Goal: Task Accomplishment & Management: Manage account settings

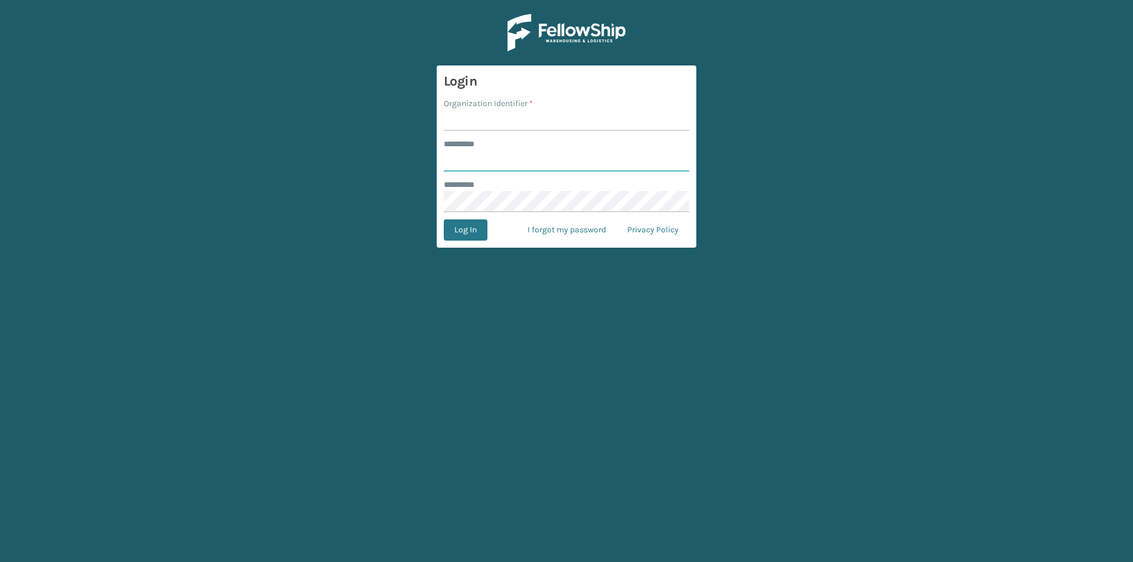
type input "*****"
click at [456, 121] on input "Organization Identifier *" at bounding box center [566, 120] width 245 height 21
type input "SuperAdminOrganization"
click at [464, 228] on button "Log In" at bounding box center [466, 230] width 44 height 21
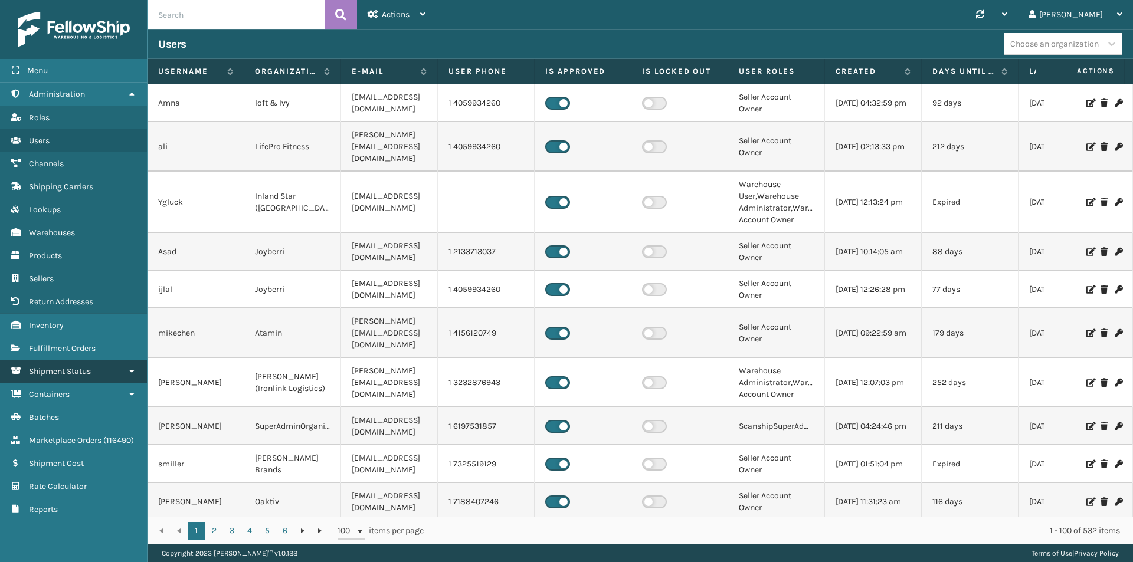
click at [65, 372] on span "Shipment Status" at bounding box center [60, 371] width 62 height 10
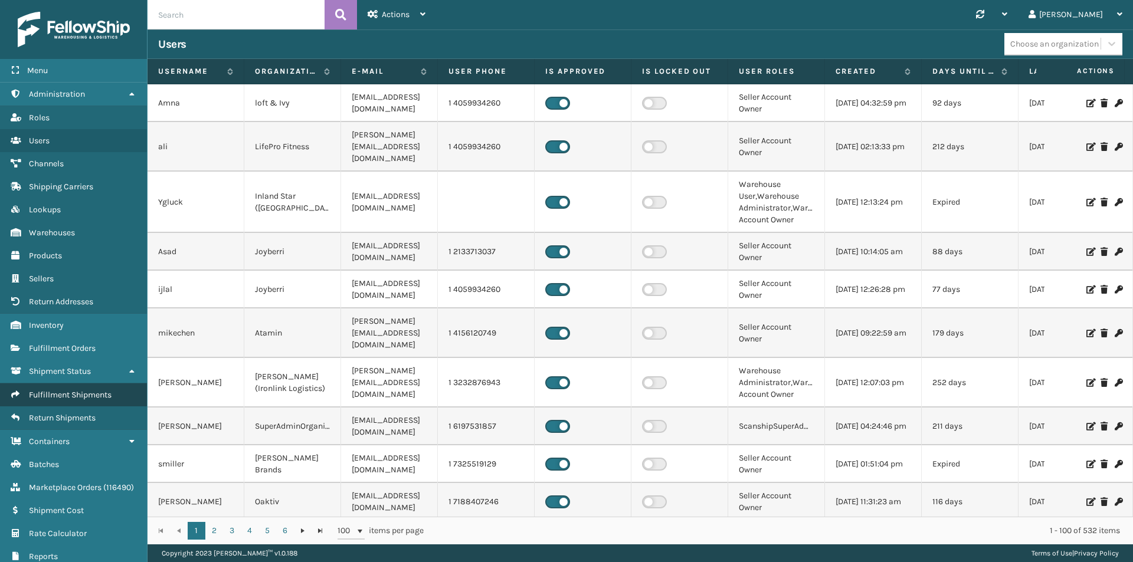
click at [64, 399] on span "Fulfillment Shipments" at bounding box center [70, 395] width 83 height 10
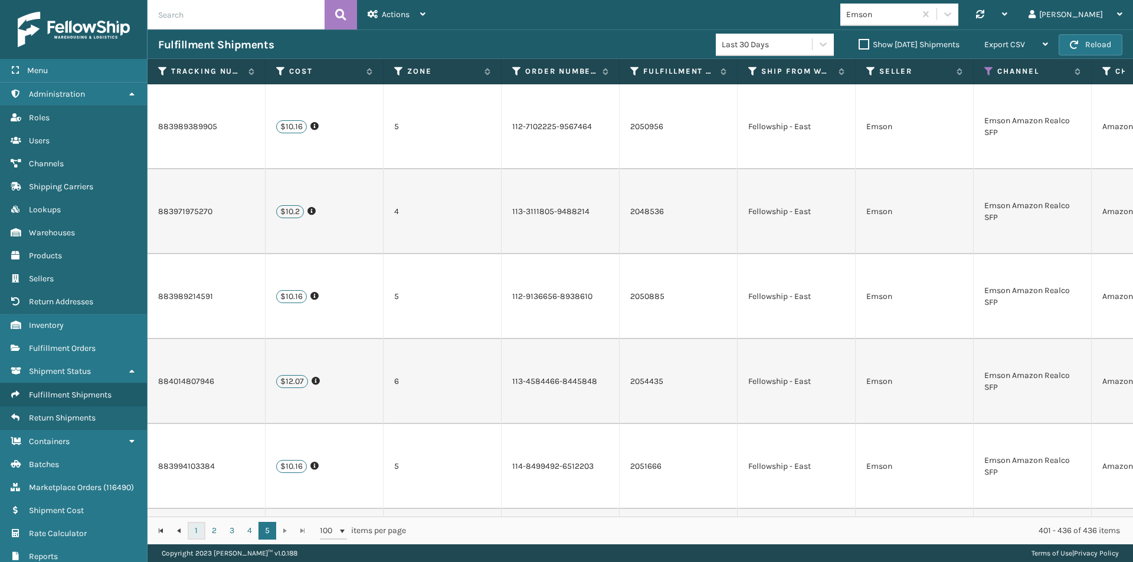
click at [192, 531] on link "1" at bounding box center [197, 531] width 18 height 18
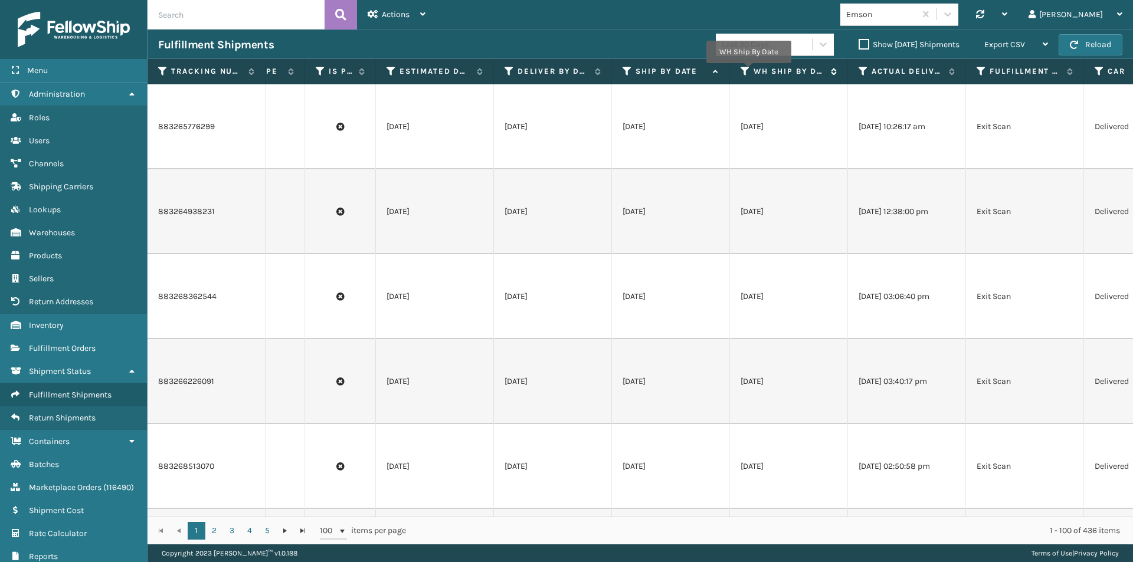
click at [748, 71] on icon at bounding box center [745, 71] width 9 height 11
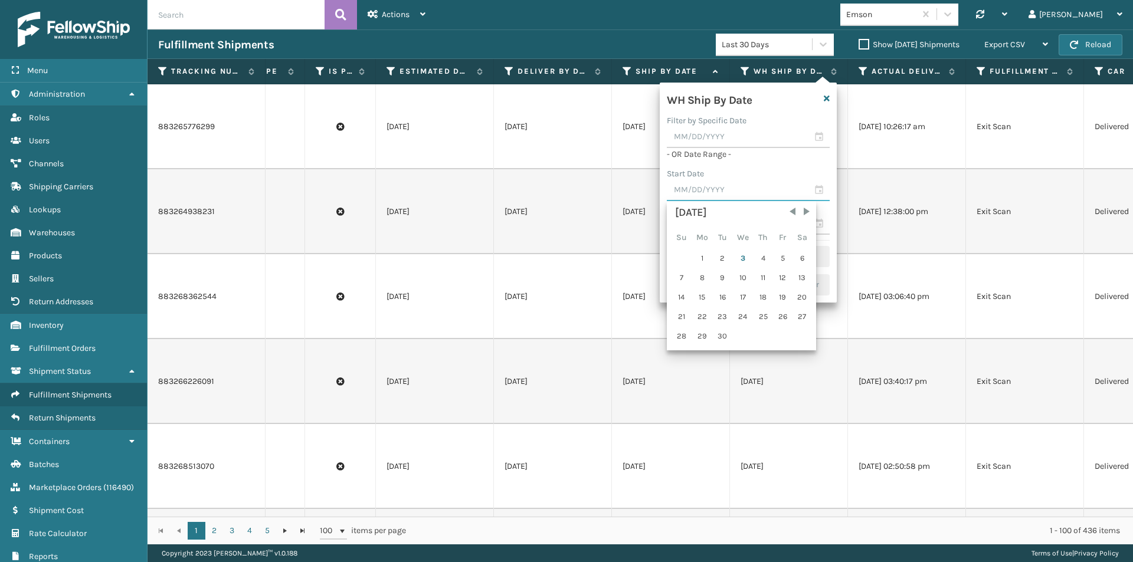
click at [715, 188] on input "text" at bounding box center [748, 190] width 163 height 21
click at [791, 209] on span "Previous Month" at bounding box center [793, 212] width 12 height 12
click at [719, 337] on div "26" at bounding box center [722, 337] width 18 height 18
type input "[DATE]"
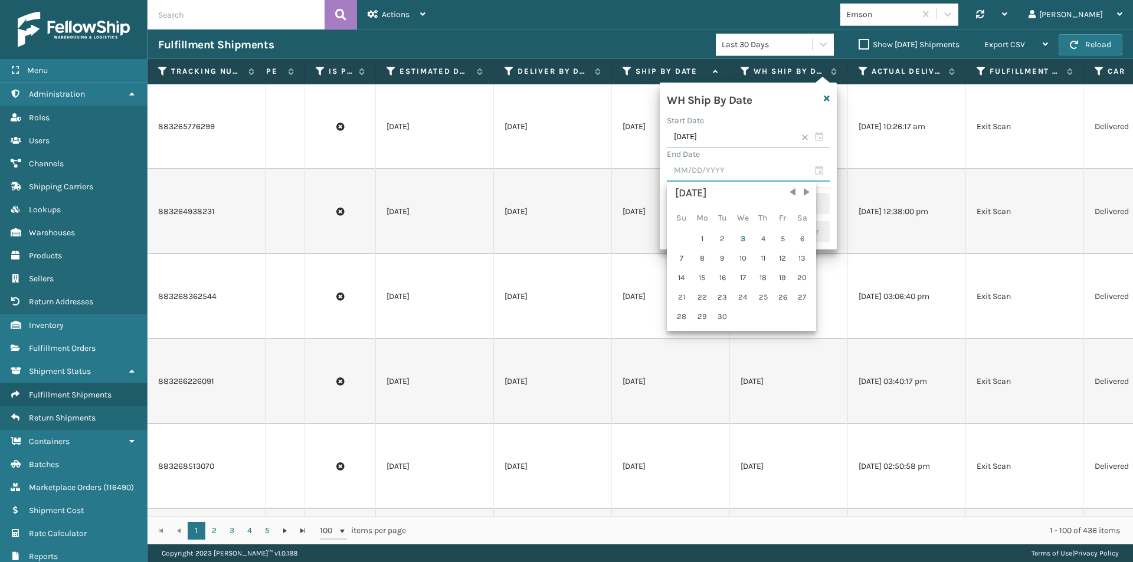
click at [733, 171] on input "text" at bounding box center [748, 171] width 163 height 21
click at [743, 243] on div "3" at bounding box center [742, 239] width 19 height 18
type input "[DATE]"
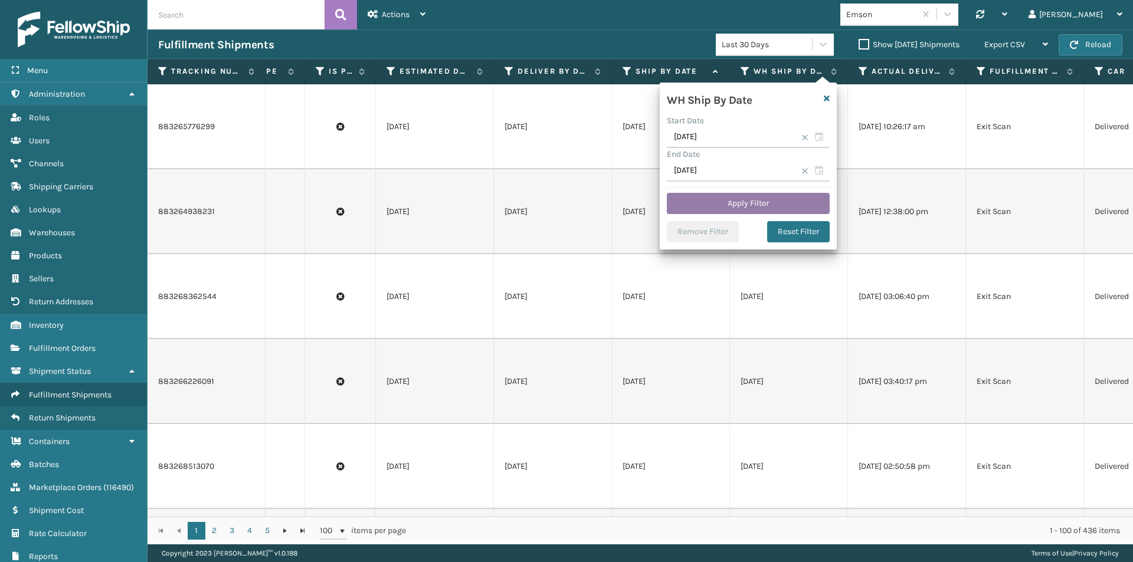
click at [723, 207] on button "Apply Filter" at bounding box center [748, 203] width 163 height 21
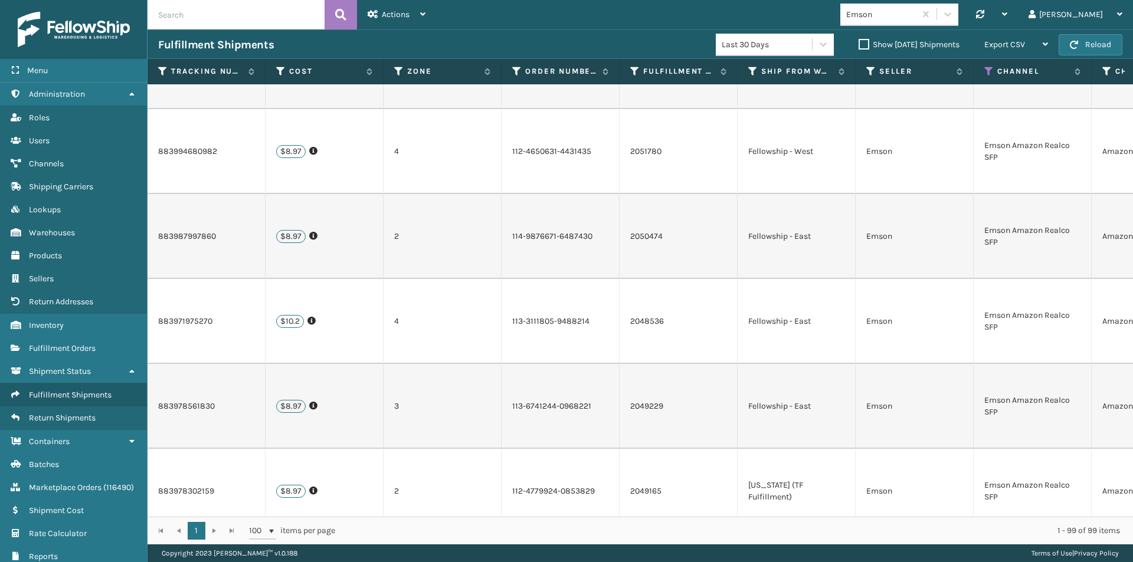
scroll to position [4224, 467]
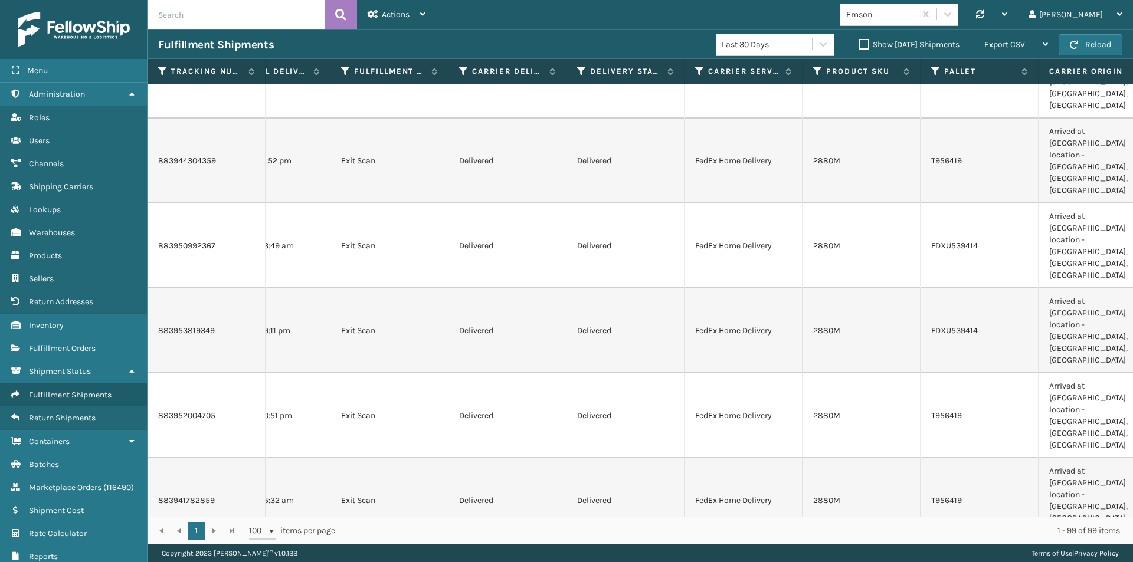
copy td "2880M"
drag, startPoint x: 45, startPoint y: 253, endPoint x: 36, endPoint y: 257, distance: 10.3
click at [36, 257] on span "Products" at bounding box center [45, 256] width 33 height 10
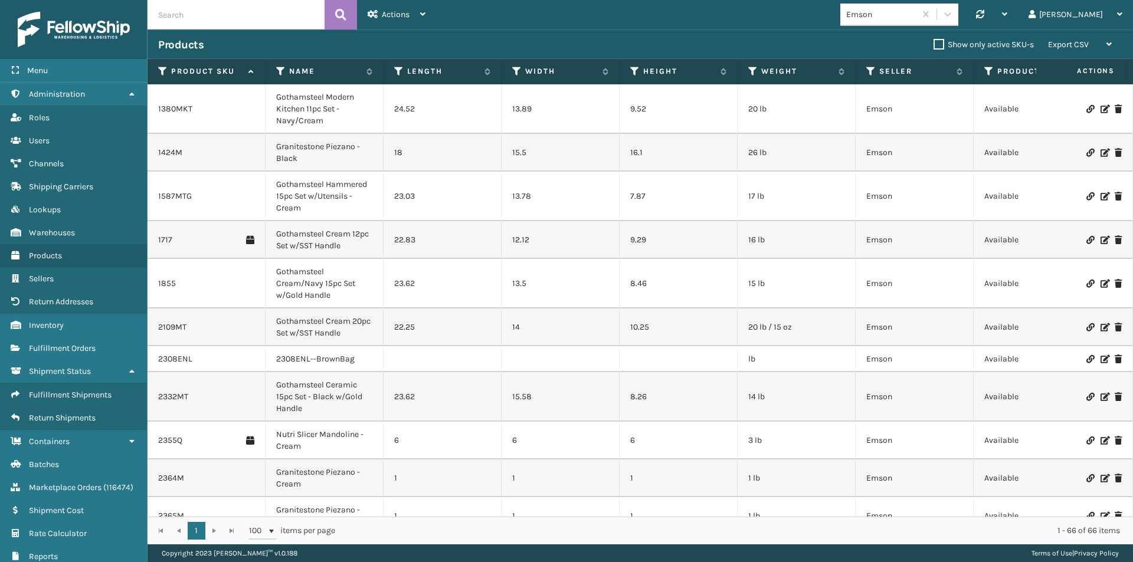
click at [218, 6] on input "text" at bounding box center [236, 15] width 177 height 30
paste input "2880M"
type input "2880M"
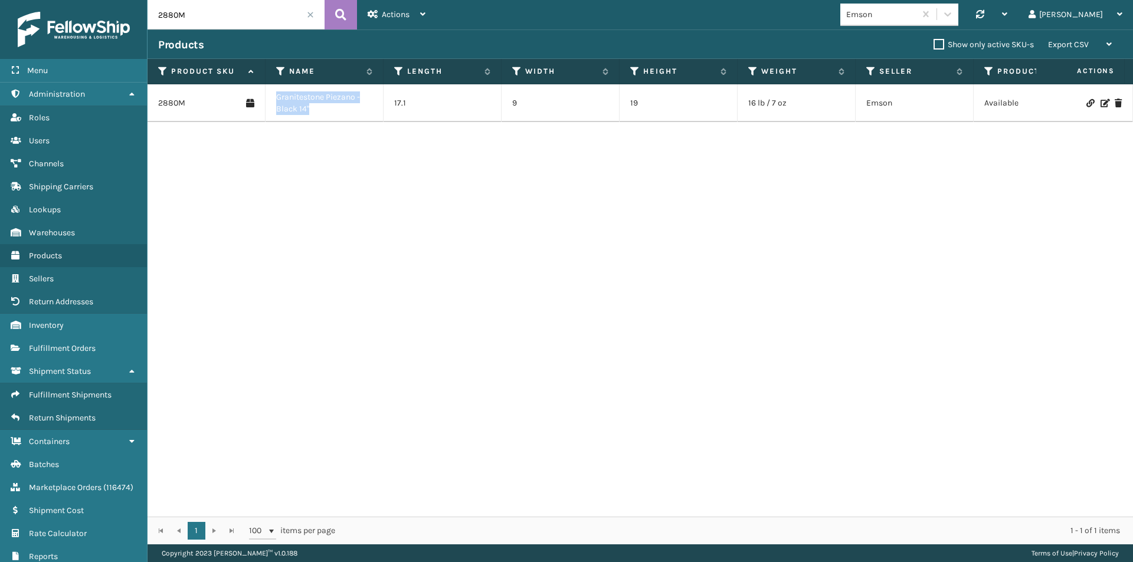
drag, startPoint x: 325, startPoint y: 112, endPoint x: 272, endPoint y: 96, distance: 55.3
click at [272, 96] on td "Granitestone Piezano - Black 14"" at bounding box center [325, 103] width 118 height 38
copy td "Granitestone Piezano - Black 14""
click at [1101, 100] on icon at bounding box center [1104, 103] width 7 height 8
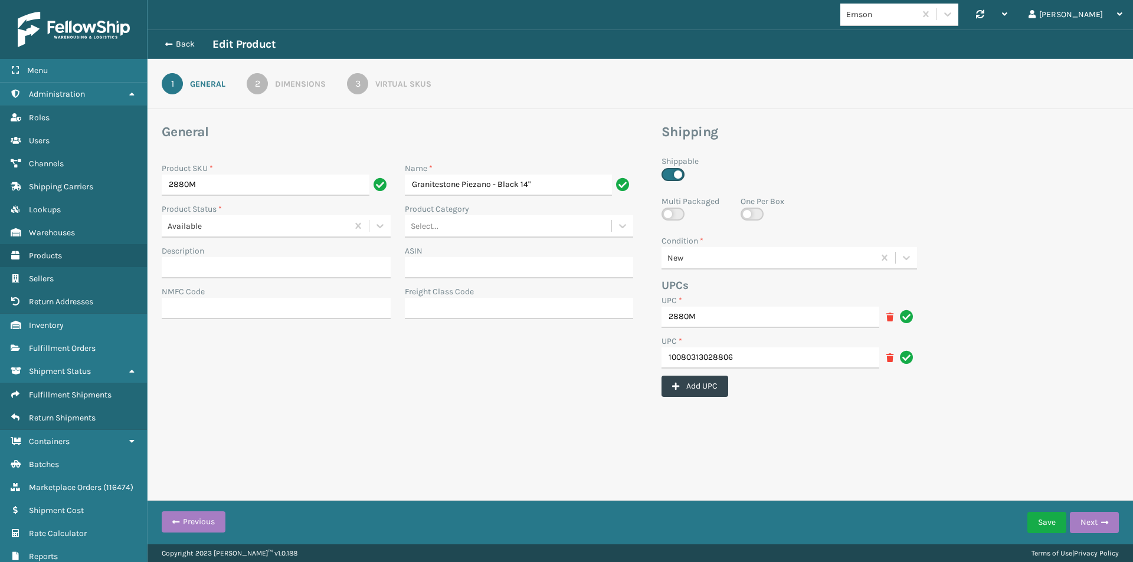
click at [389, 86] on div "Virtual SKUs" at bounding box center [403, 84] width 56 height 12
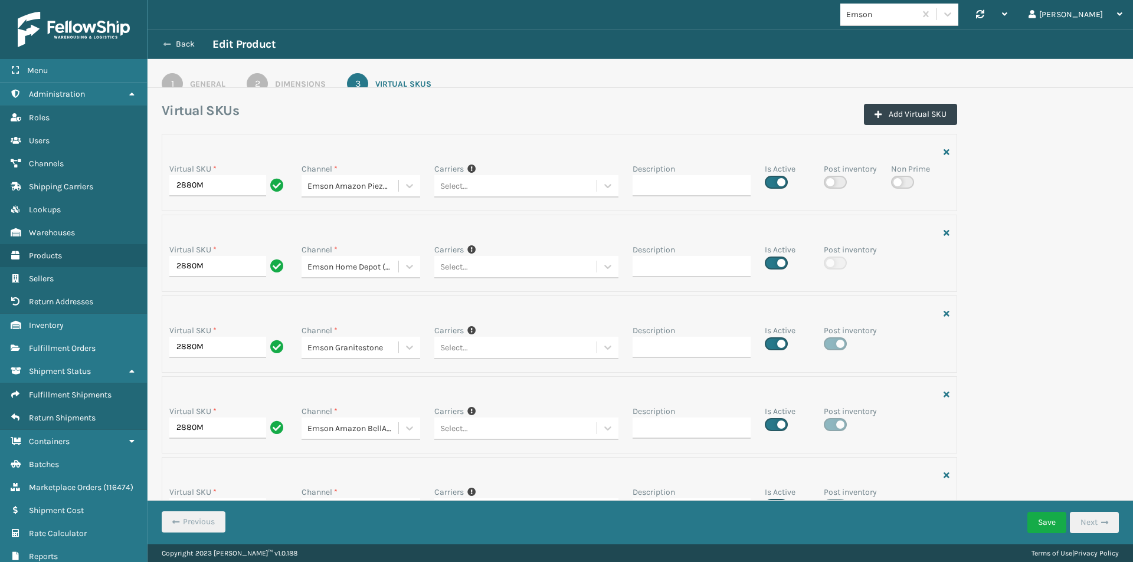
click at [171, 43] on icon at bounding box center [166, 44] width 7 height 8
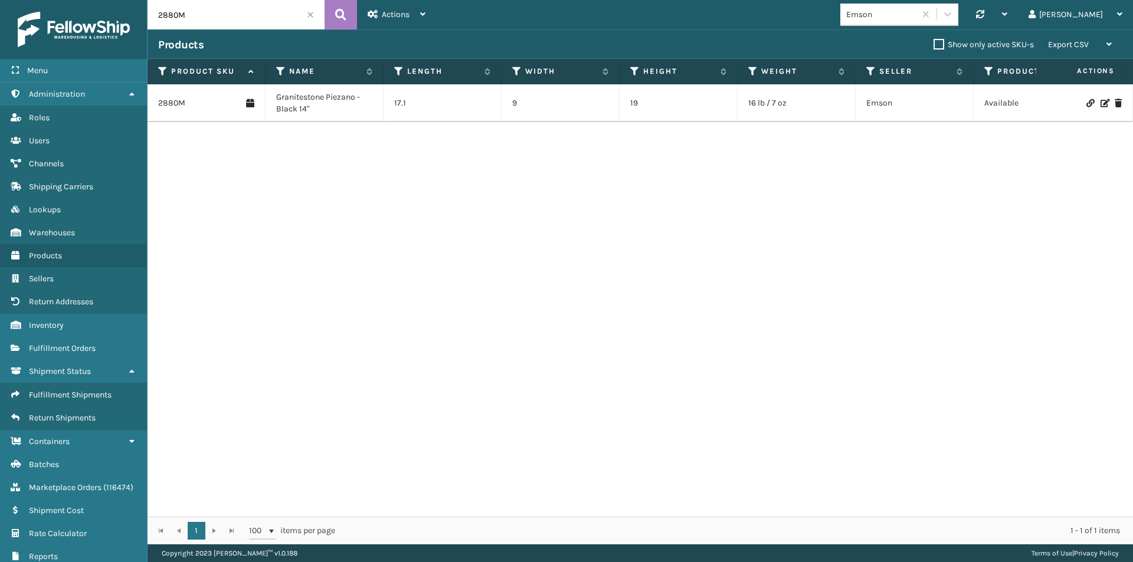
click at [1101, 104] on icon at bounding box center [1104, 103] width 7 height 8
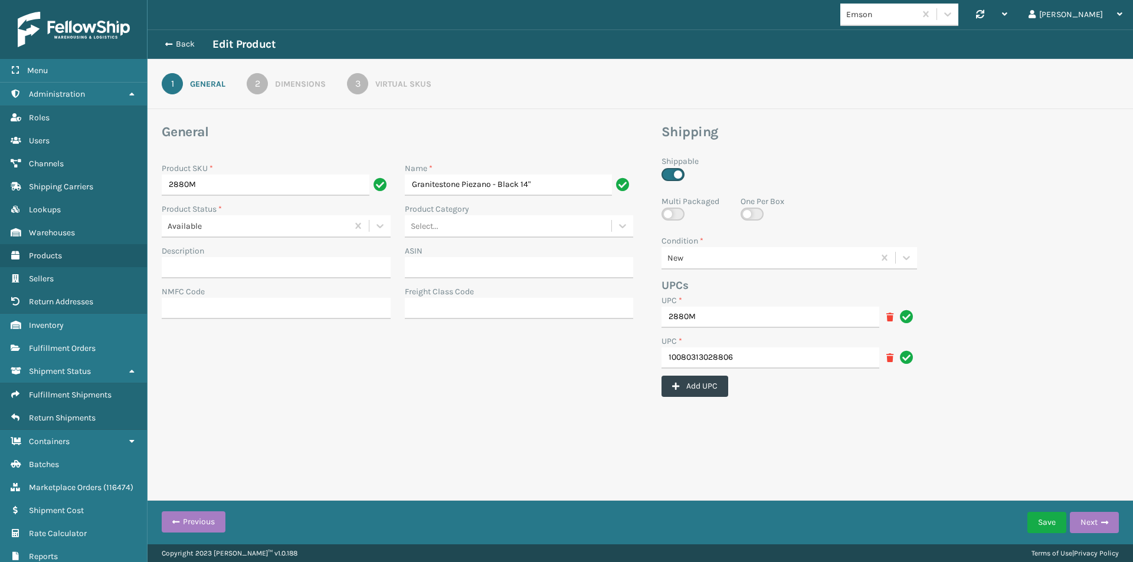
click at [409, 84] on div "Virtual SKUs" at bounding box center [403, 84] width 56 height 12
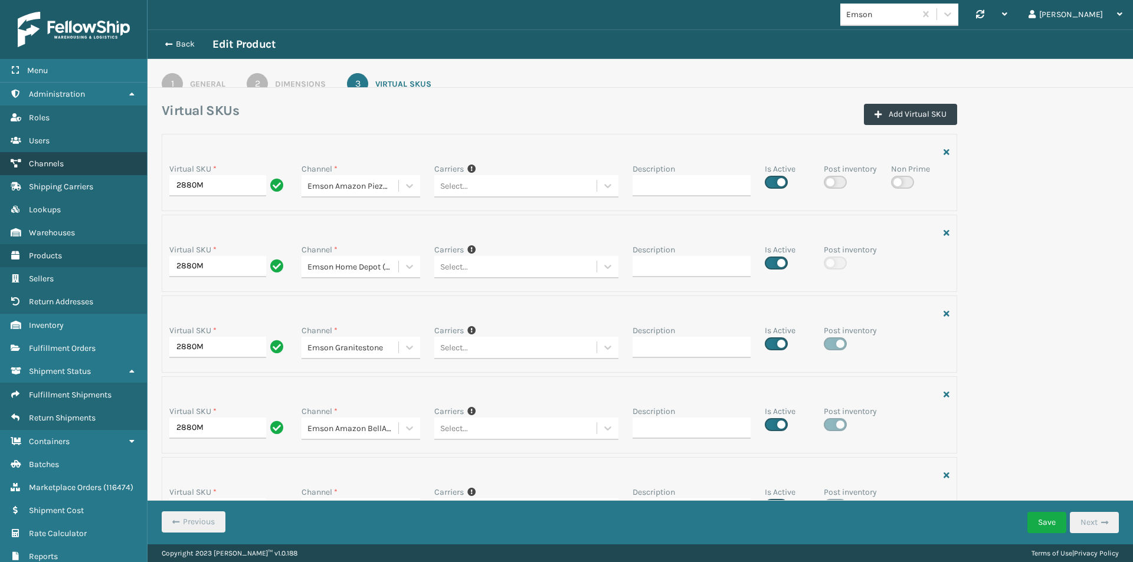
click at [39, 159] on span "Channels" at bounding box center [46, 164] width 35 height 10
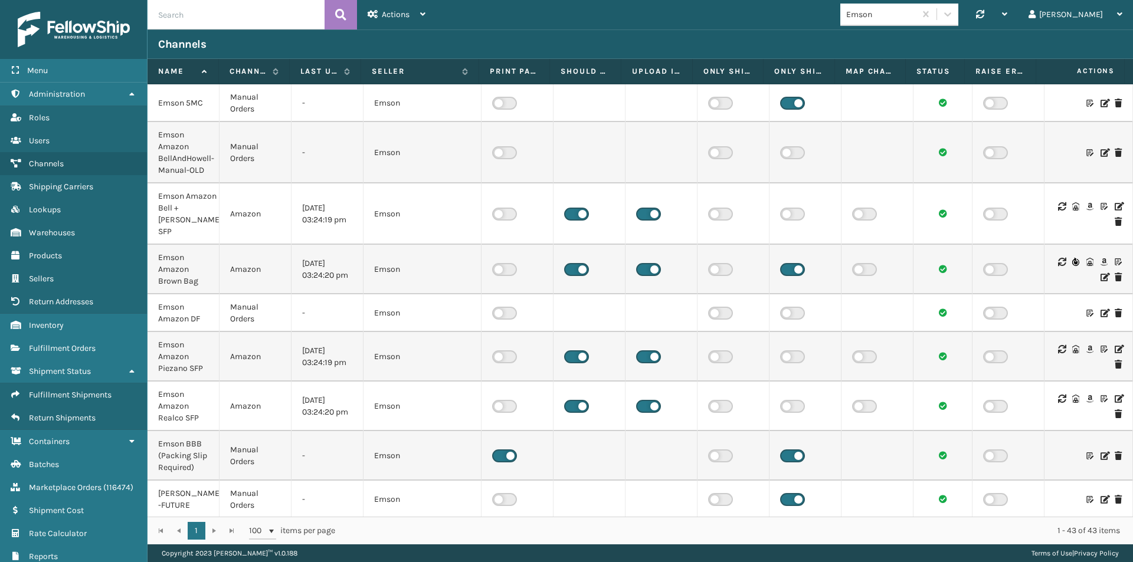
click at [216, 13] on input "text" at bounding box center [236, 15] width 177 height 30
type input "real"
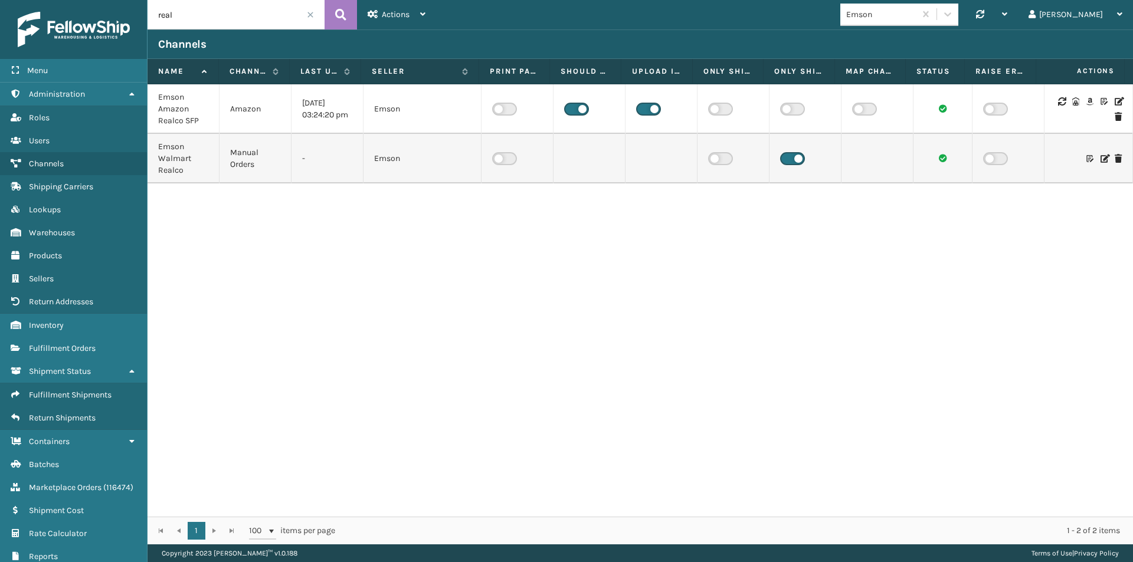
click at [1115, 102] on icon at bounding box center [1118, 101] width 7 height 8
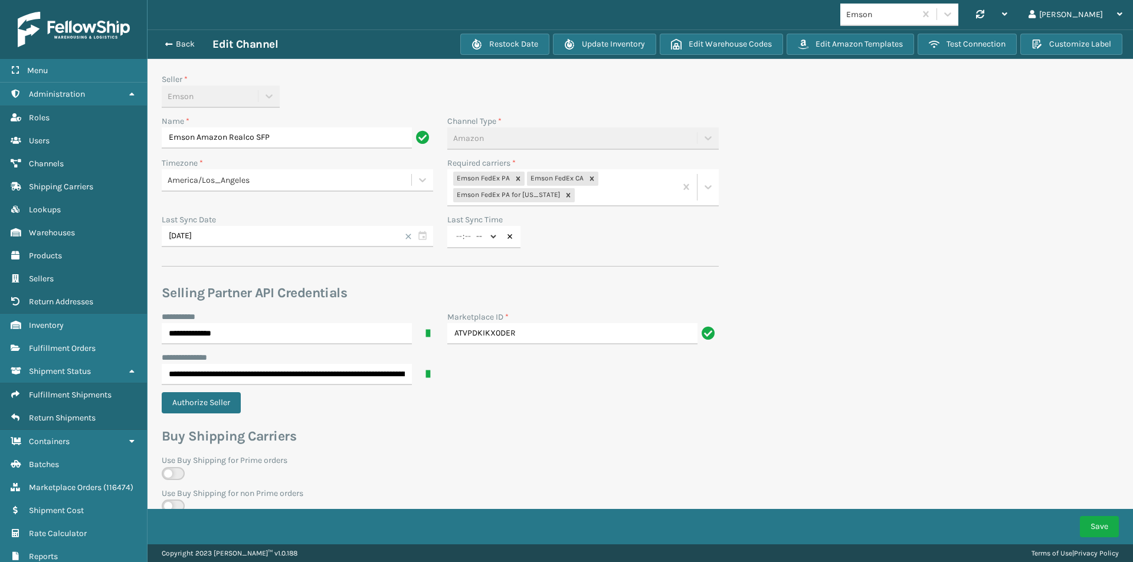
type input "3"
type input "16"
select select "pm"
click at [566, 38] on button "Update Inventory" at bounding box center [604, 44] width 103 height 21
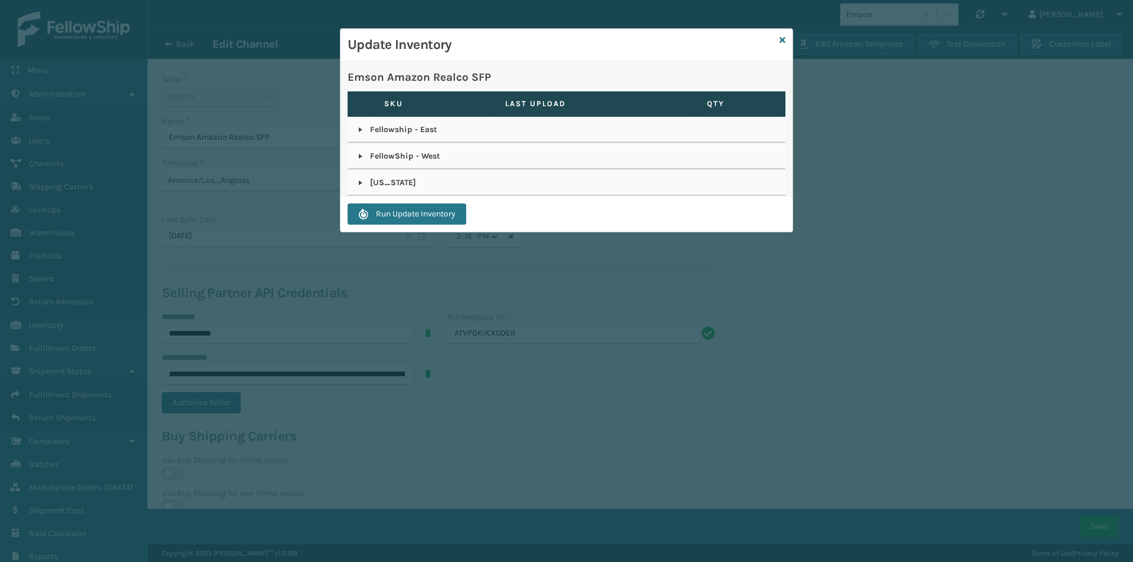
click at [421, 133] on p "Fellowship - East" at bounding box center [566, 130] width 417 height 12
click at [364, 127] on link at bounding box center [360, 129] width 9 height 9
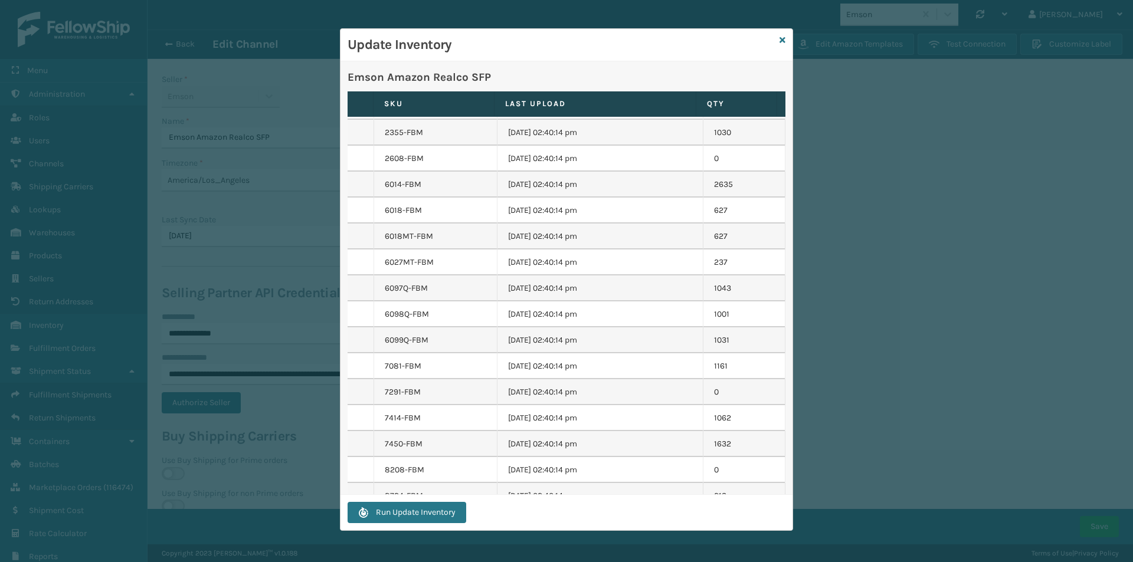
scroll to position [791, 0]
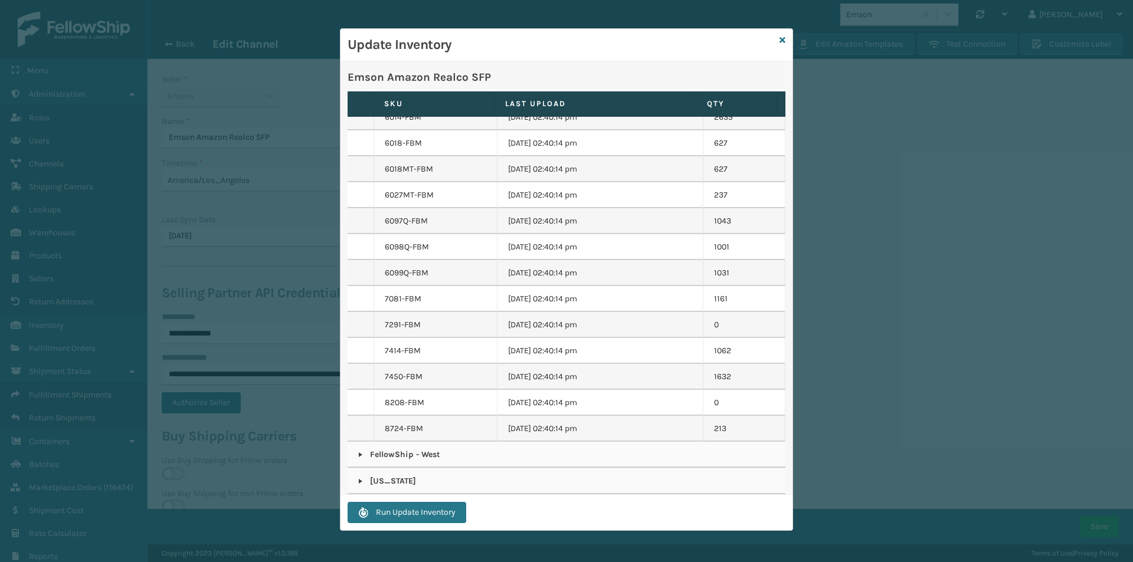
click at [361, 458] on link at bounding box center [360, 454] width 9 height 9
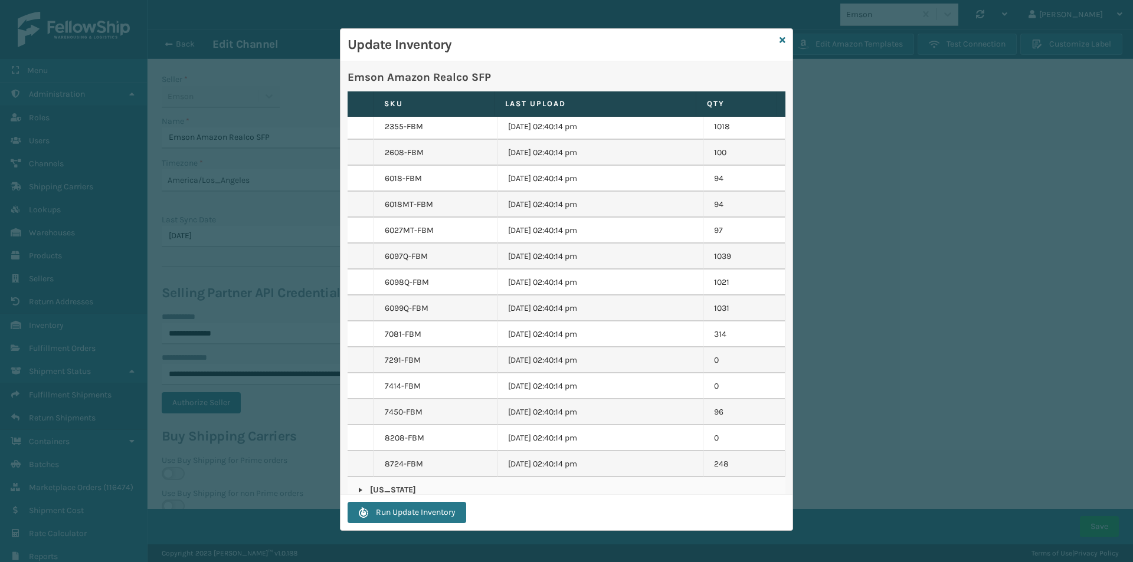
scroll to position [1881, 0]
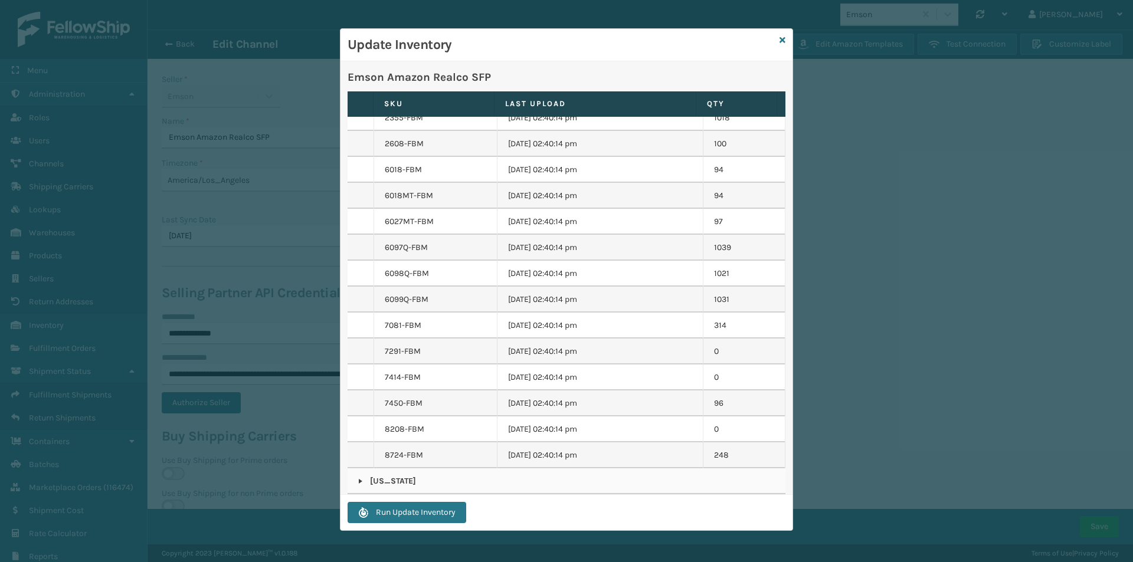
click at [358, 480] on link at bounding box center [360, 481] width 9 height 9
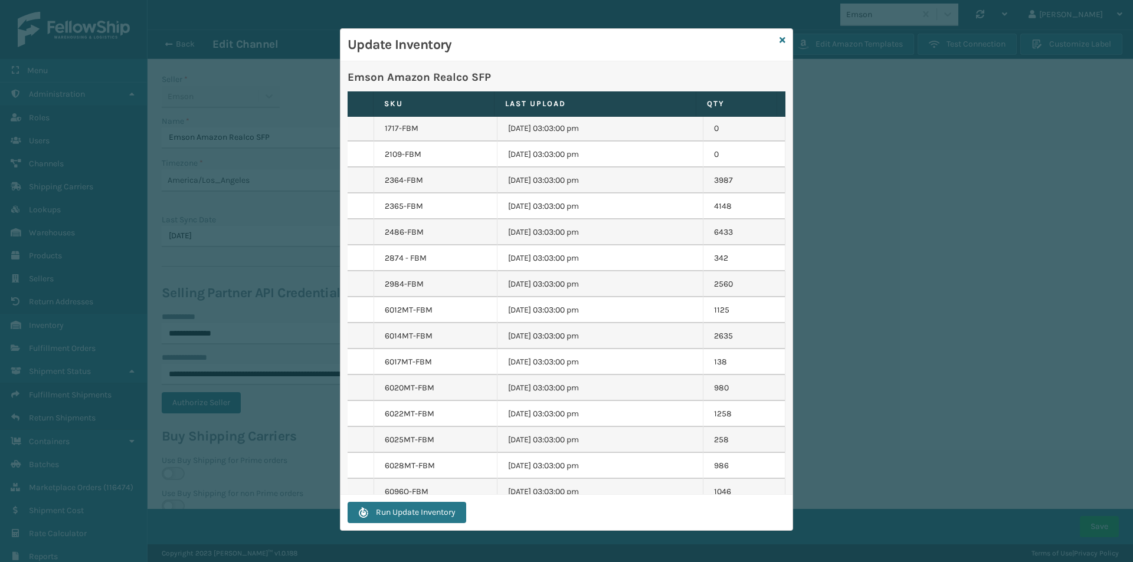
scroll to position [0, 0]
click at [783, 40] on icon at bounding box center [783, 40] width 6 height 8
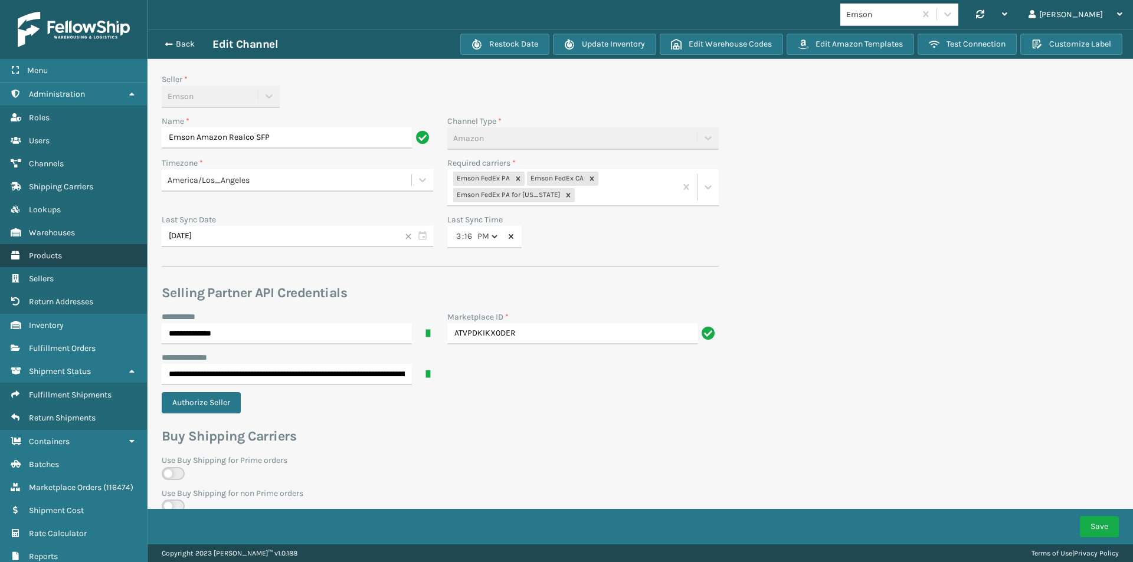
click at [53, 257] on span "Products" at bounding box center [45, 256] width 33 height 10
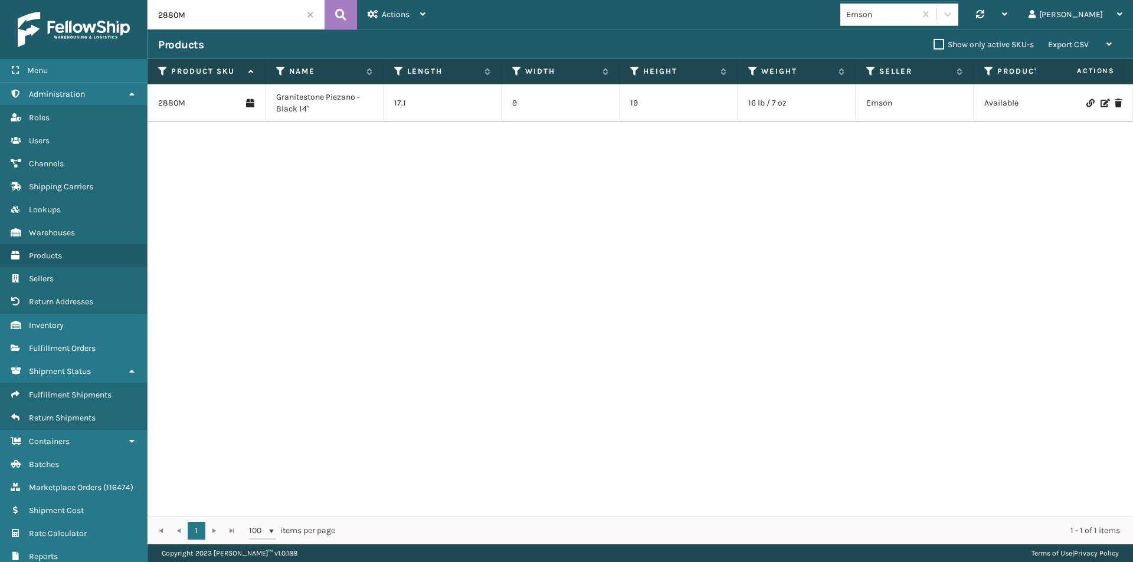
click at [1101, 104] on icon at bounding box center [1104, 103] width 7 height 8
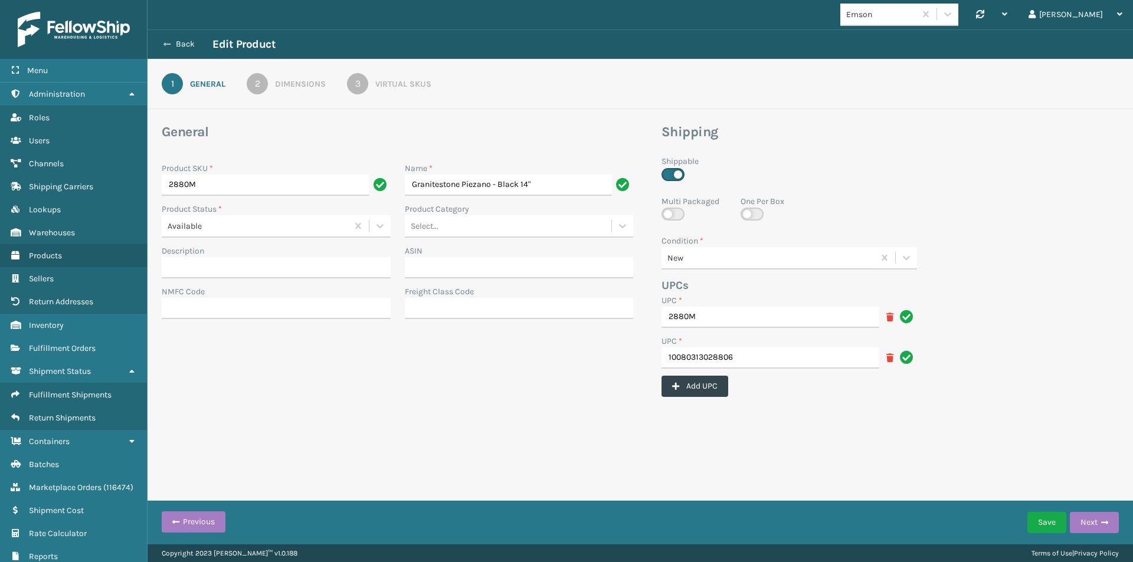
click at [163, 44] on icon at bounding box center [166, 44] width 7 height 8
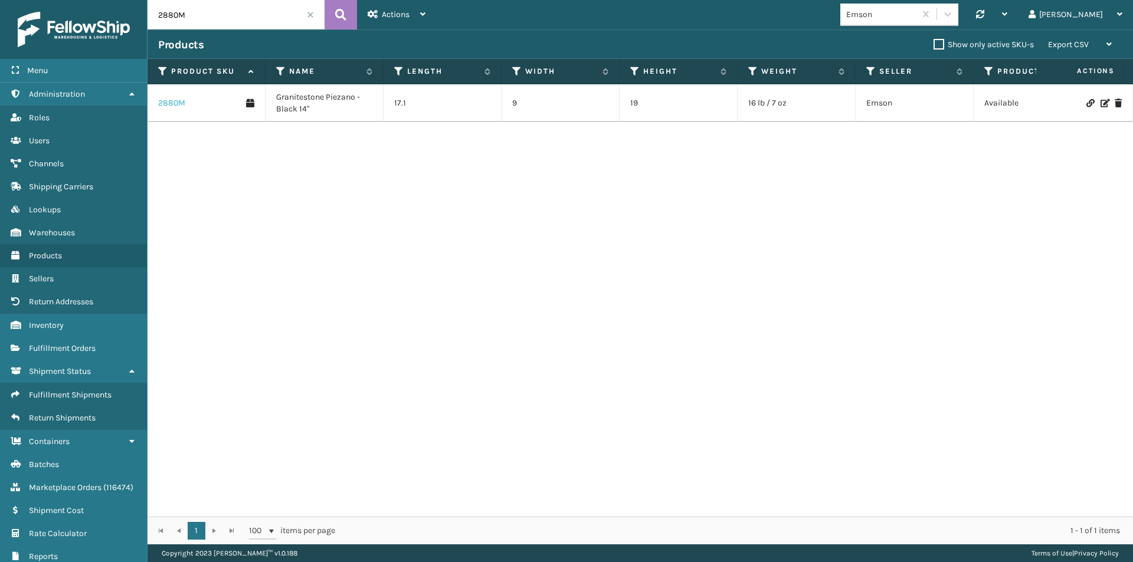
click at [174, 102] on link "2880M" at bounding box center [171, 103] width 27 height 12
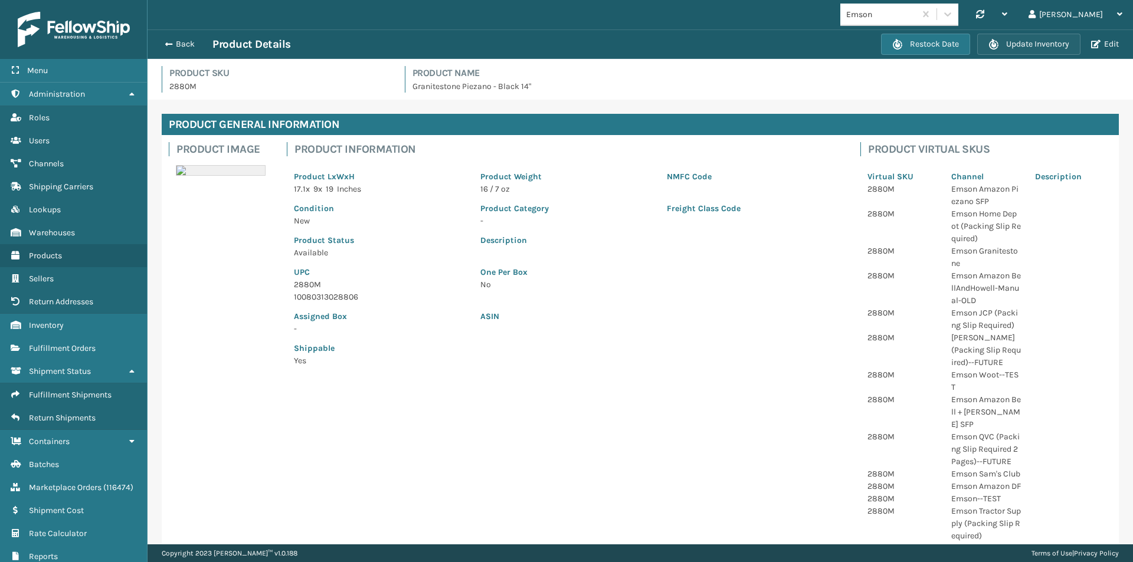
click at [1046, 45] on button "Update Inventory" at bounding box center [1028, 44] width 103 height 21
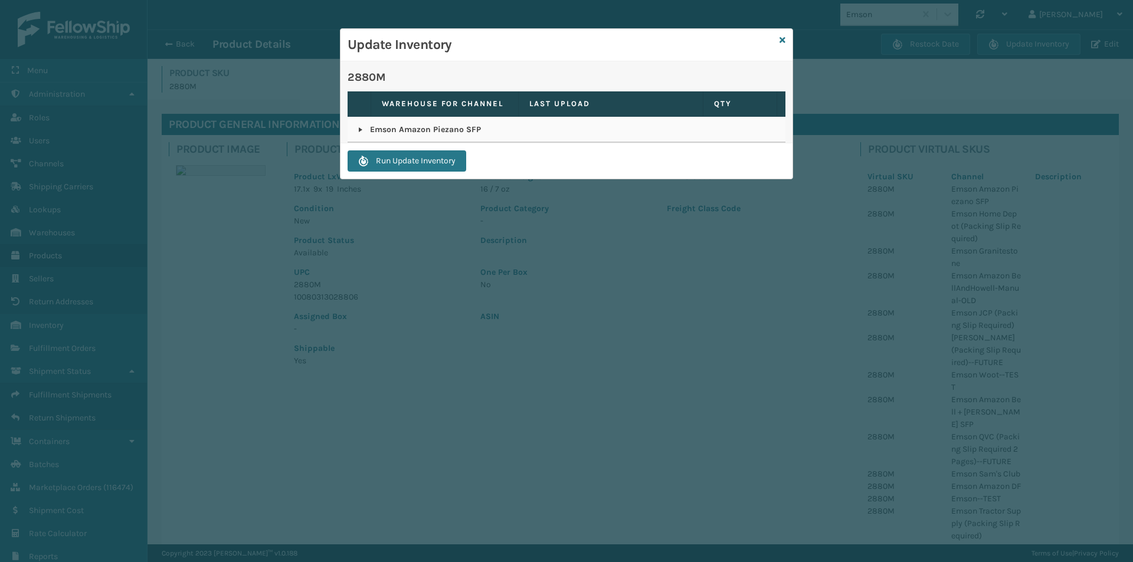
click at [356, 128] on link at bounding box center [360, 129] width 9 height 9
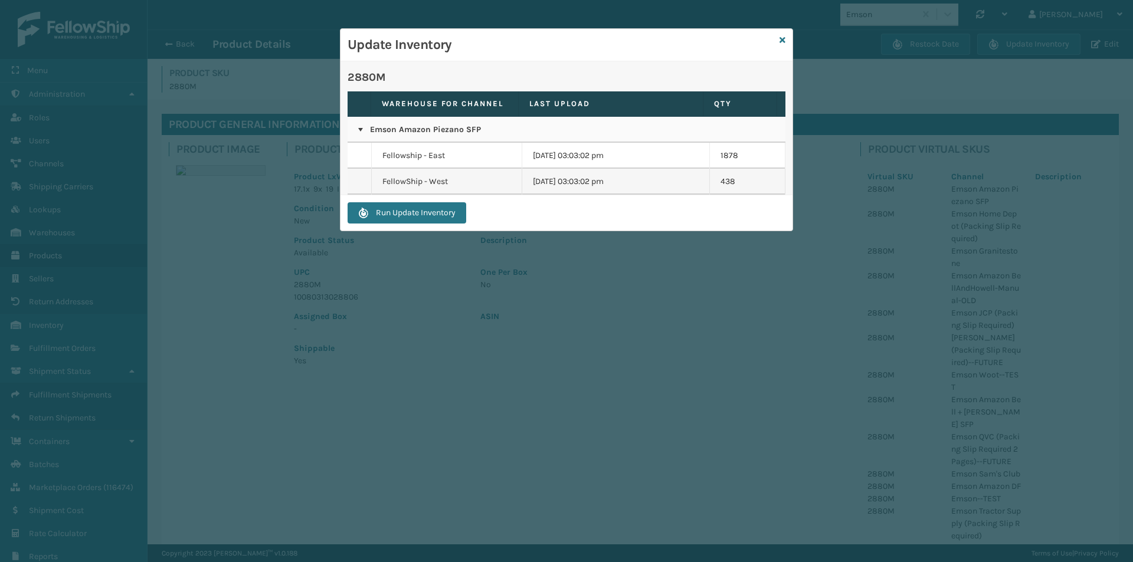
click at [420, 158] on td "Fellowship - East" at bounding box center [447, 156] width 150 height 26
click at [784, 38] on icon at bounding box center [783, 40] width 6 height 8
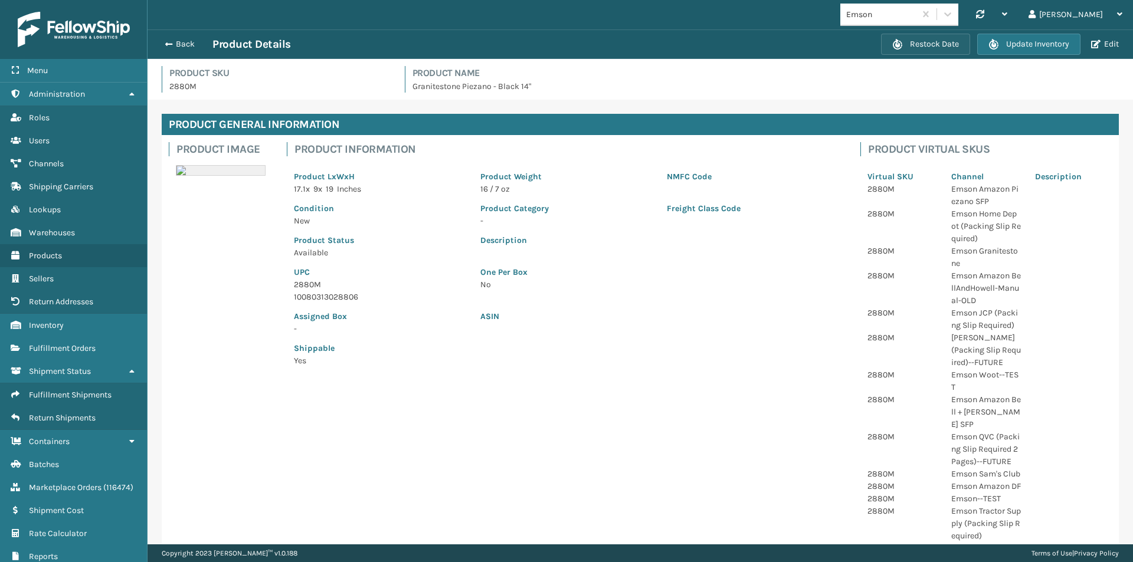
click at [929, 37] on button "Restock Date" at bounding box center [925, 44] width 89 height 21
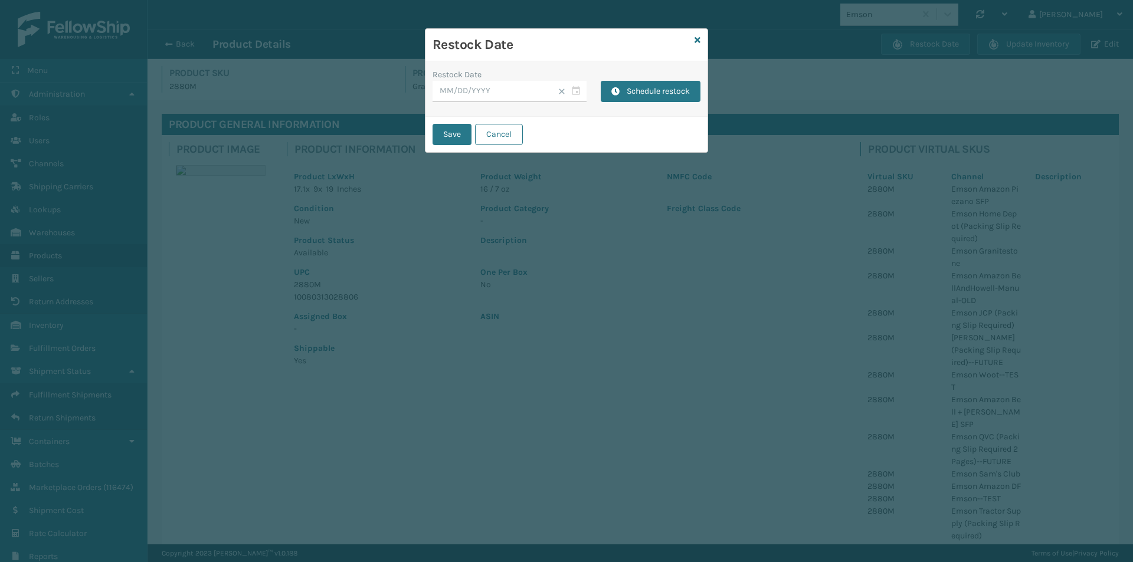
click at [702, 41] on div "Restock Date" at bounding box center [566, 45] width 282 height 32
click at [697, 40] on icon at bounding box center [698, 40] width 6 height 8
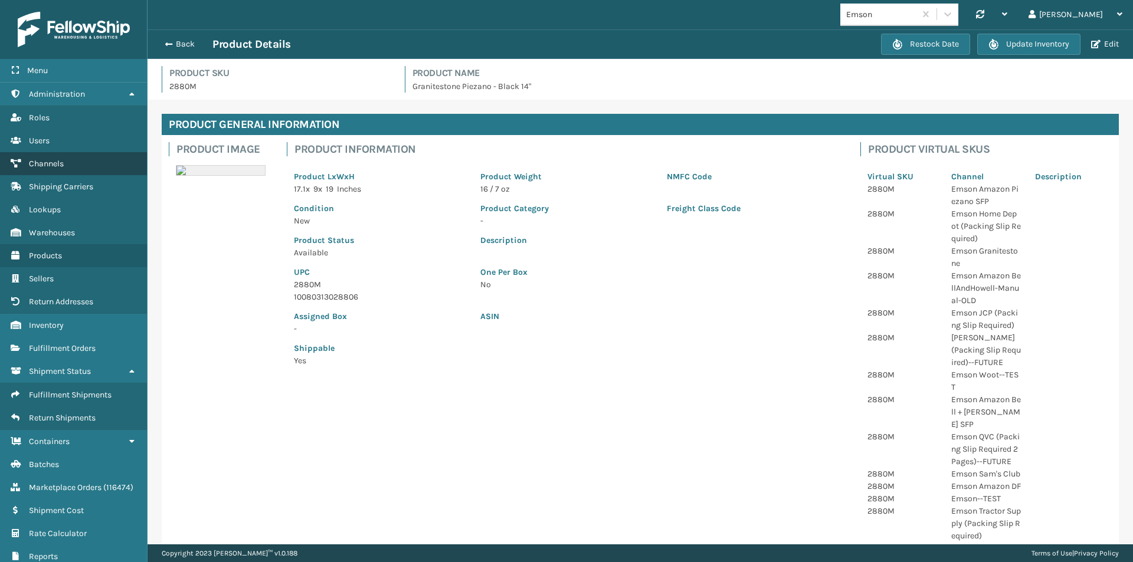
click at [53, 160] on span "Channels" at bounding box center [46, 164] width 35 height 10
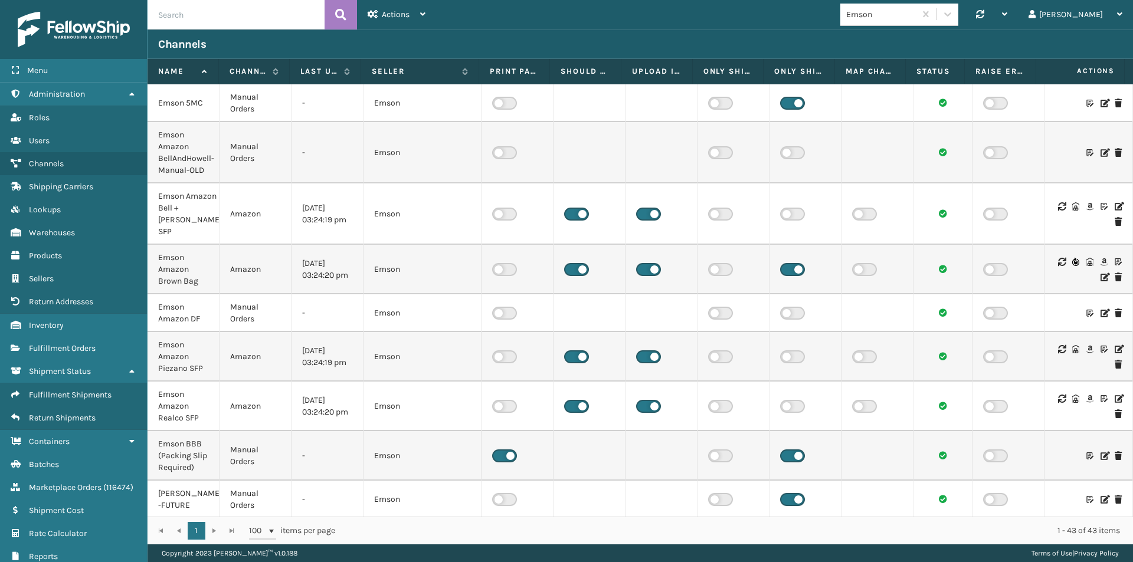
click at [218, 21] on input "text" at bounding box center [236, 15] width 177 height 30
type input "real"
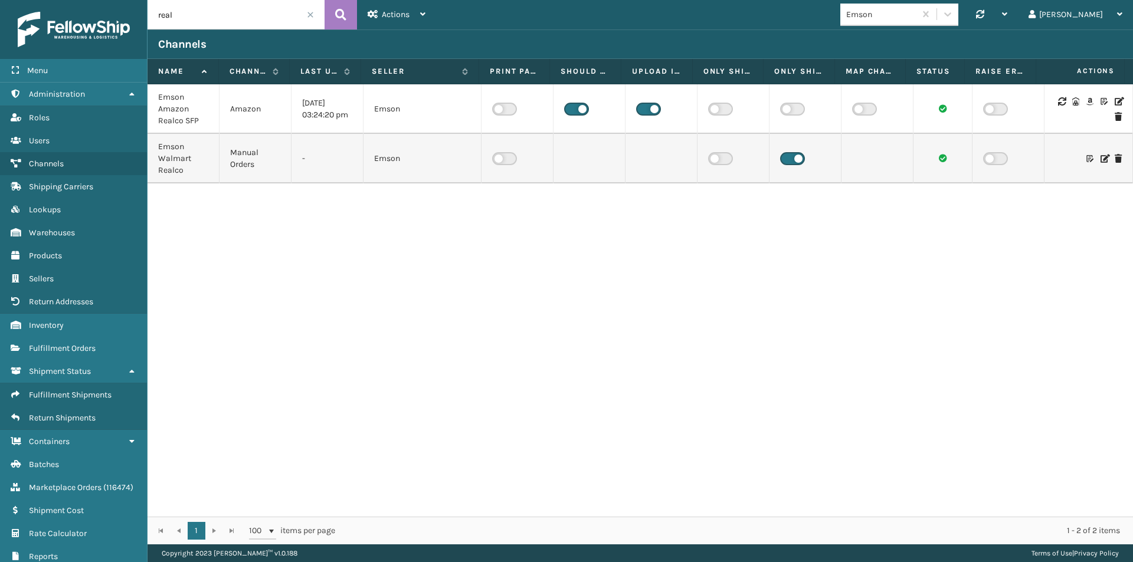
click at [1115, 101] on icon at bounding box center [1118, 101] width 7 height 8
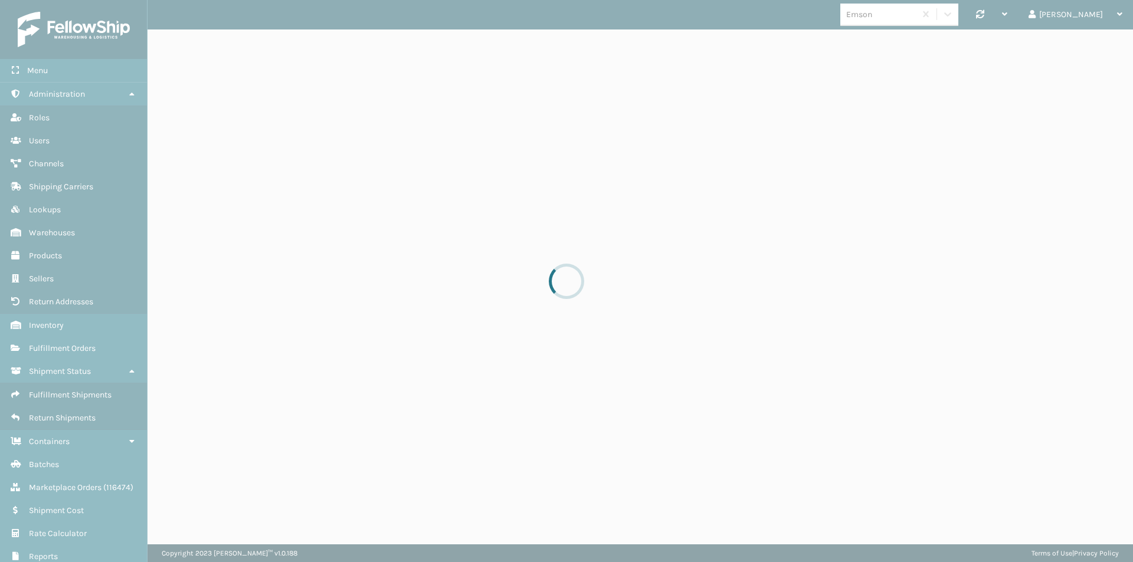
select select "pm"
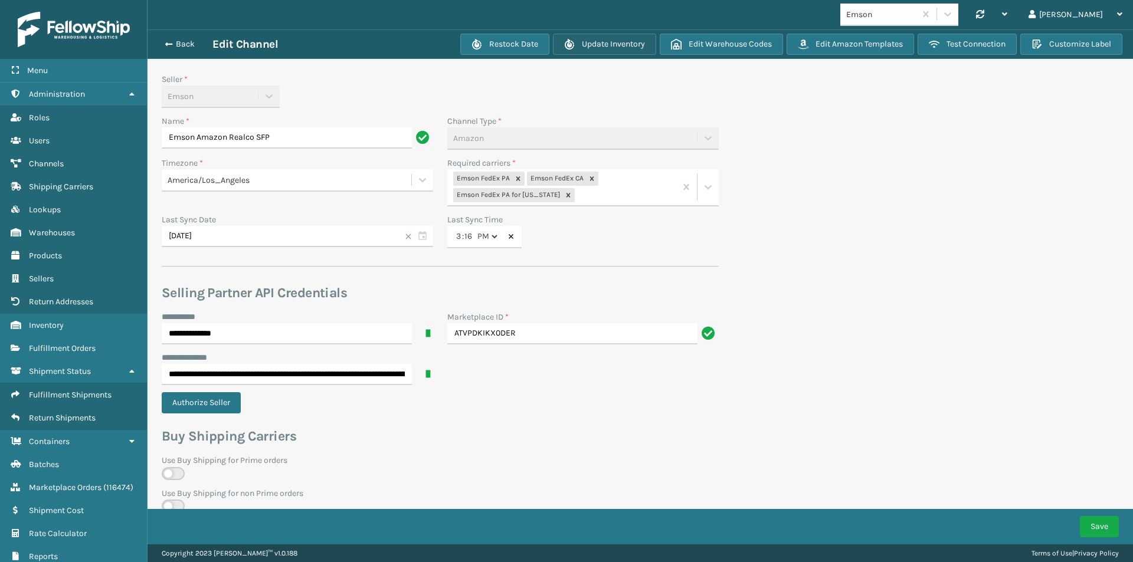
click at [591, 43] on button "Update Inventory" at bounding box center [604, 44] width 103 height 21
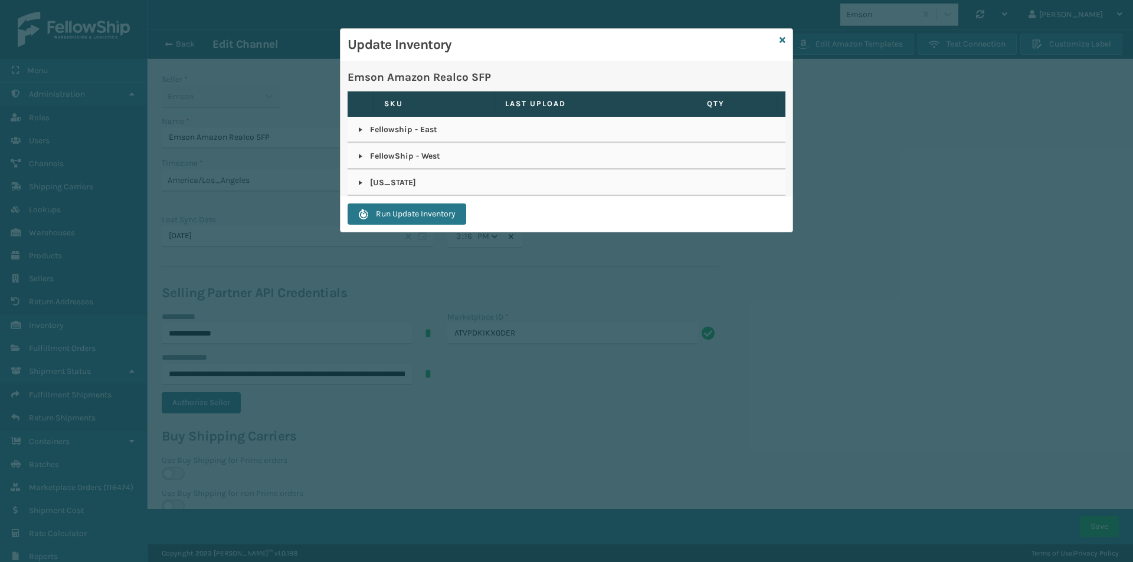
click at [386, 133] on p "Fellowship - East" at bounding box center [566, 130] width 417 height 12
click at [357, 130] on link at bounding box center [360, 129] width 9 height 9
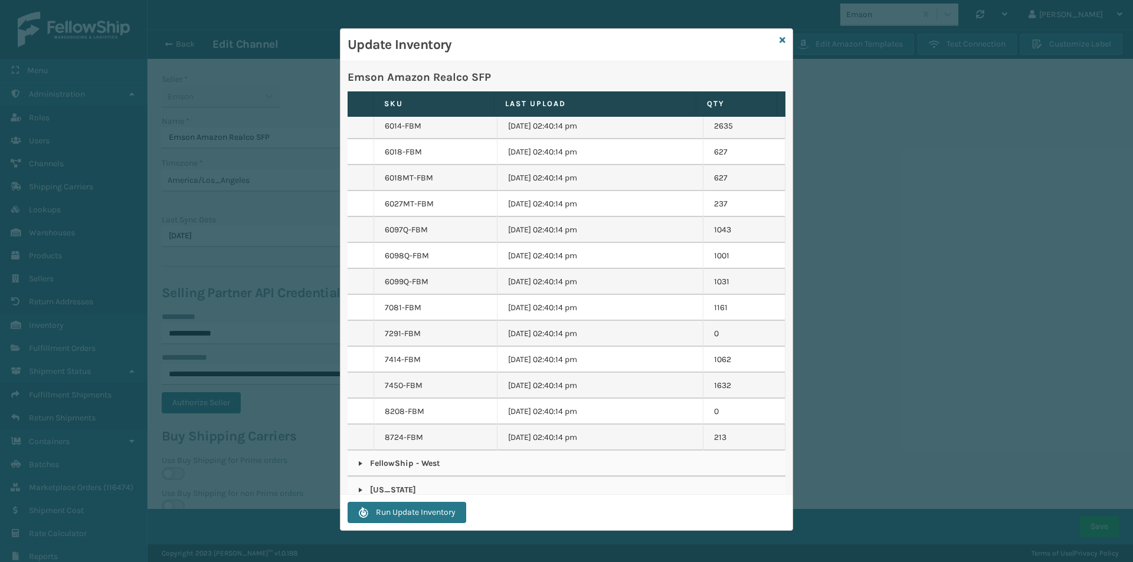
scroll to position [791, 0]
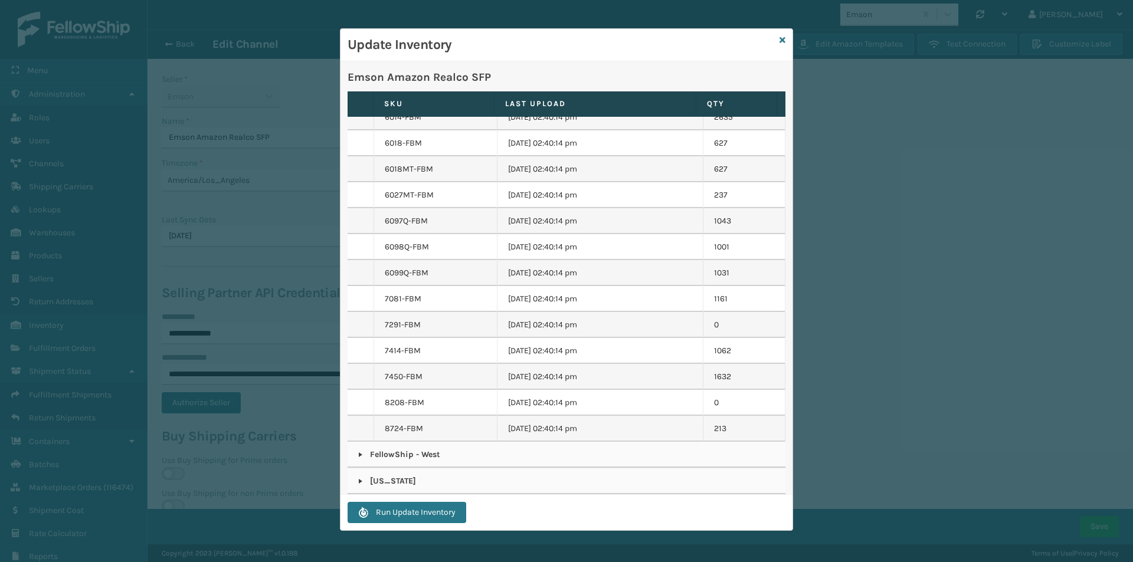
click at [357, 451] on link at bounding box center [360, 454] width 9 height 9
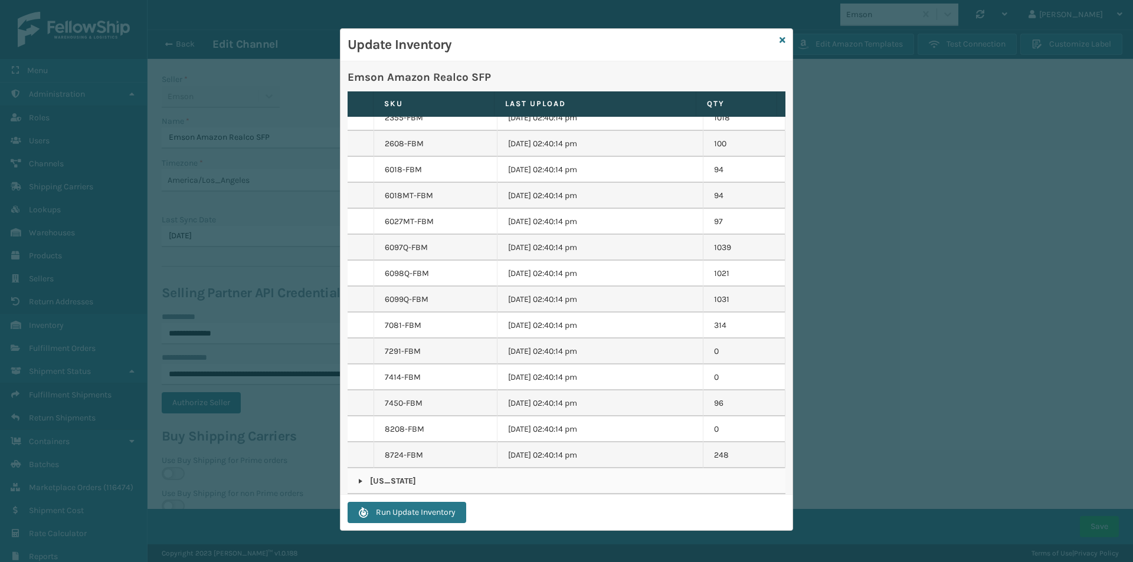
click at [362, 482] on link at bounding box center [360, 481] width 9 height 9
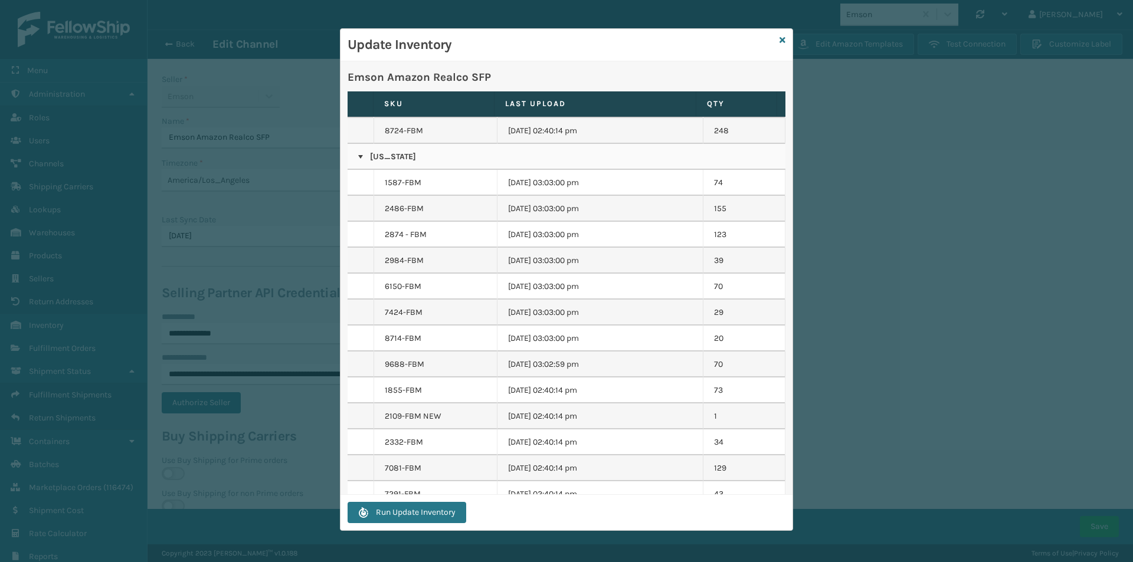
scroll to position [2094, 0]
